Goal: Complete application form

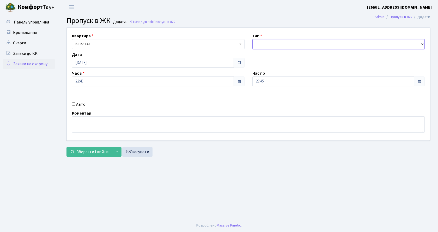
click at [263, 45] on select "- Доставка Таксі Гості Сервіс" at bounding box center [339, 44] width 173 height 10
select select "2"
click at [253, 39] on select "- Доставка Таксі Гості Сервіс" at bounding box center [339, 44] width 173 height 10
click at [75, 103] on input "Авто" at bounding box center [73, 103] width 3 height 3
checkbox input "true"
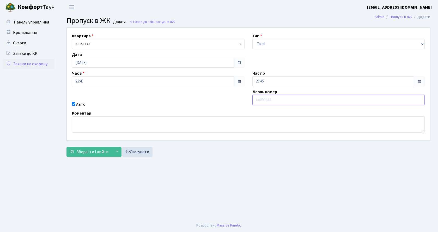
type input "і"
type input "І"
type input "ка1459ів"
click at [102, 155] on button "Зберегти і вийти" at bounding box center [89, 152] width 45 height 10
